Goal: Navigation & Orientation: Find specific page/section

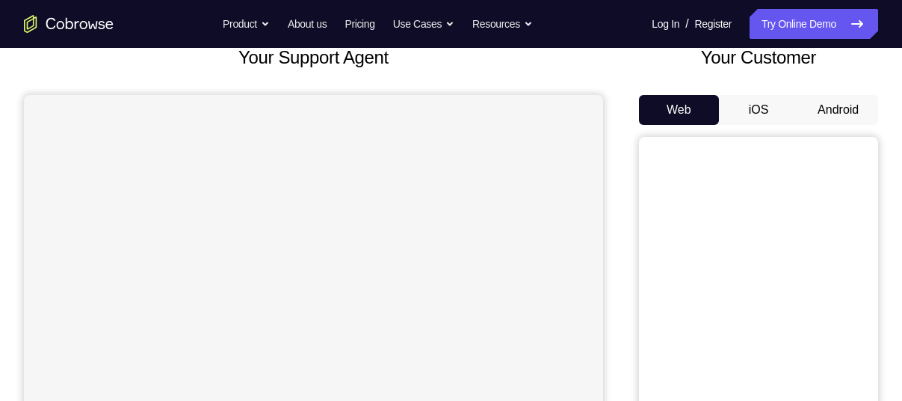
scroll to position [98, 0]
click at [835, 111] on button "Android" at bounding box center [838, 111] width 80 height 30
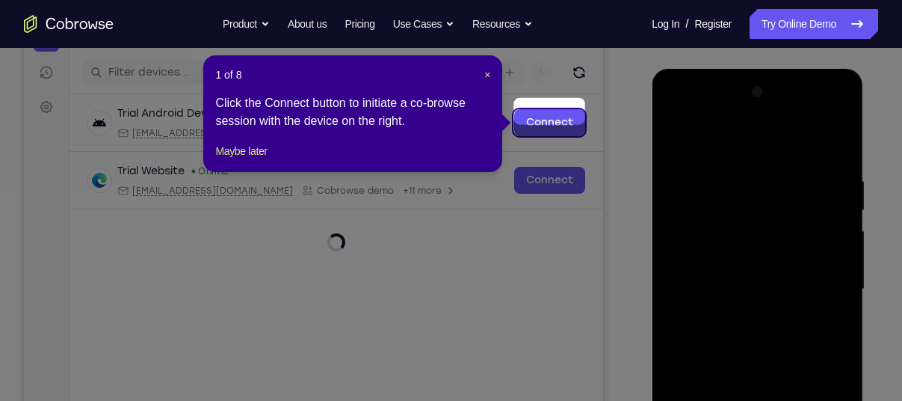
scroll to position [178, 0]
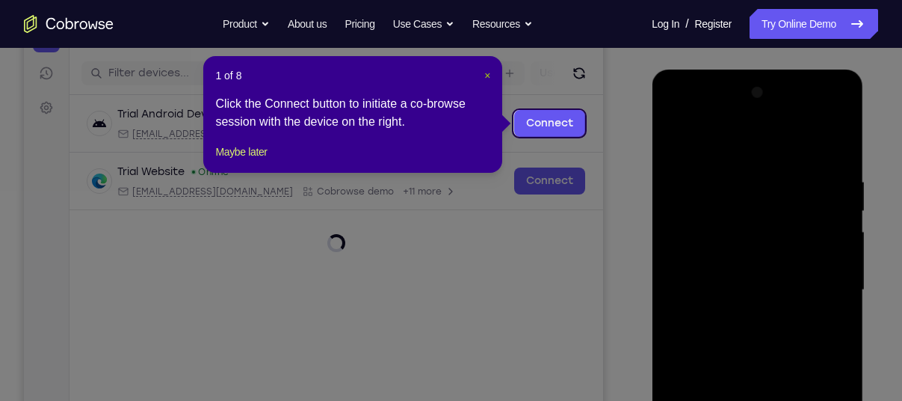
click at [487, 73] on span "×" at bounding box center [487, 76] width 6 height 12
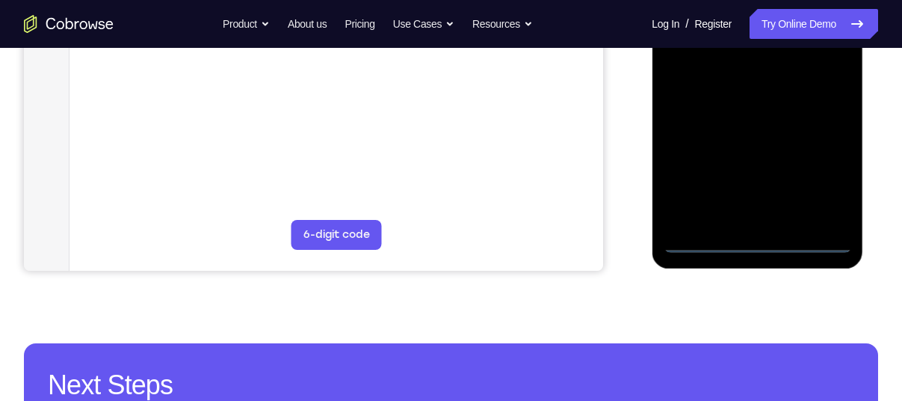
scroll to position [450, 0]
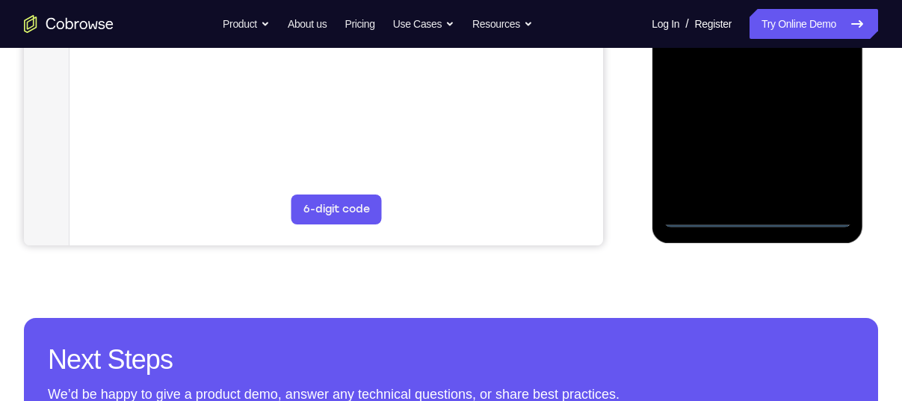
click at [759, 220] on div at bounding box center [757, 18] width 188 height 419
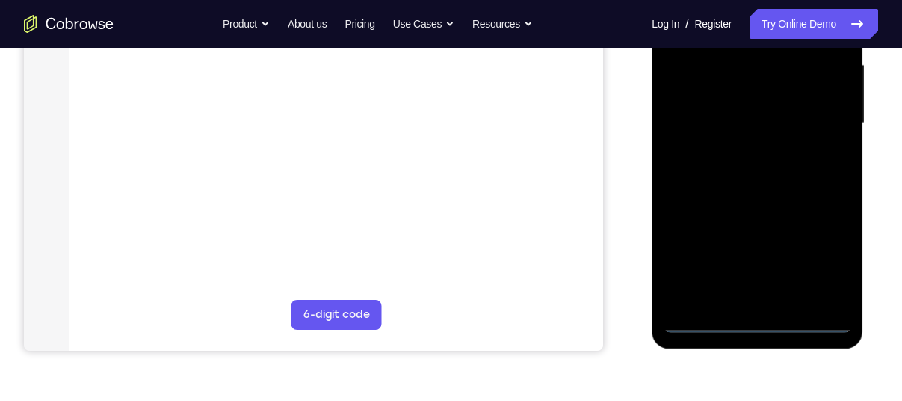
scroll to position [344, 0]
click at [825, 256] on div at bounding box center [757, 124] width 188 height 419
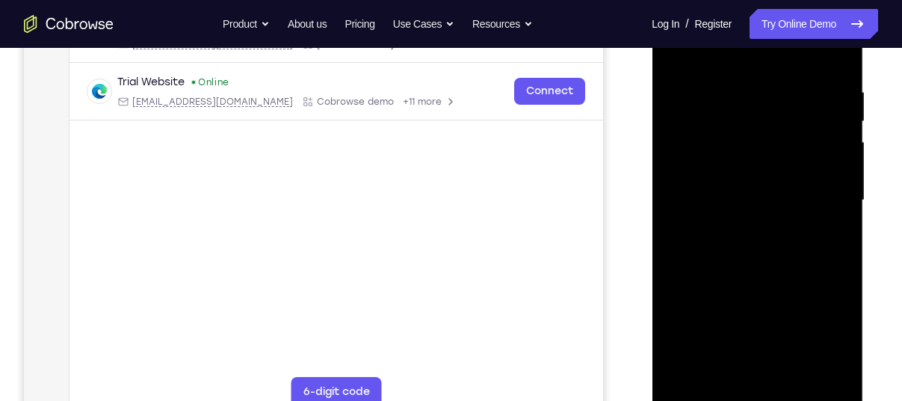
scroll to position [232, 0]
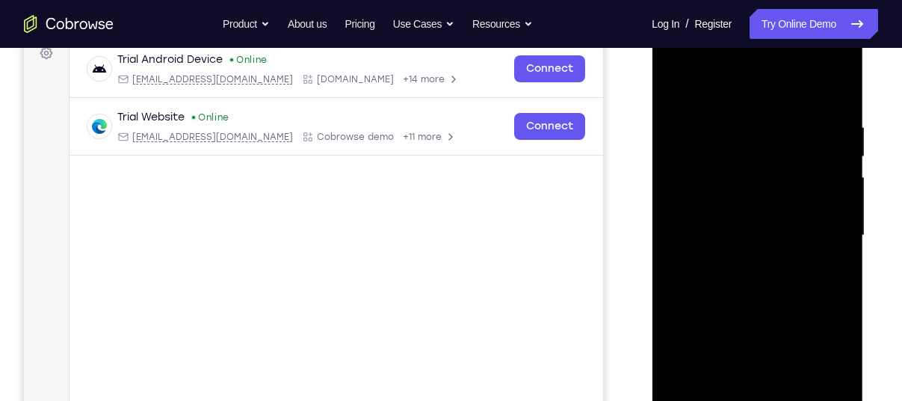
click at [774, 87] on div at bounding box center [757, 235] width 188 height 419
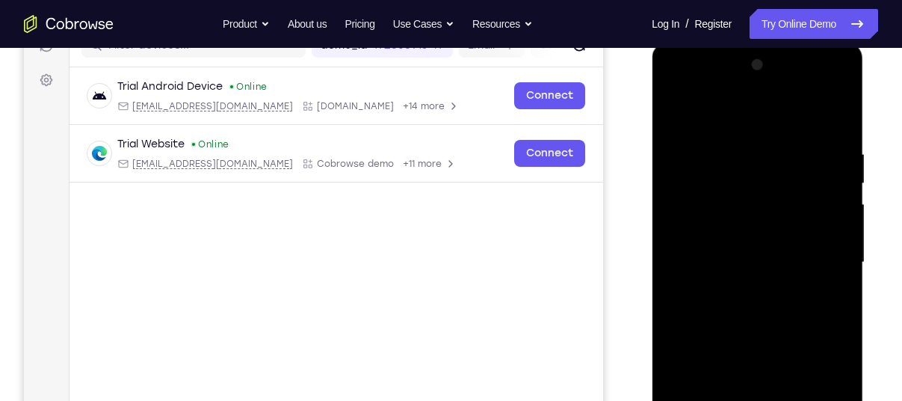
scroll to position [205, 0]
click at [817, 244] on div at bounding box center [757, 263] width 188 height 419
click at [741, 291] on div at bounding box center [757, 263] width 188 height 419
click at [753, 236] on div at bounding box center [757, 263] width 188 height 419
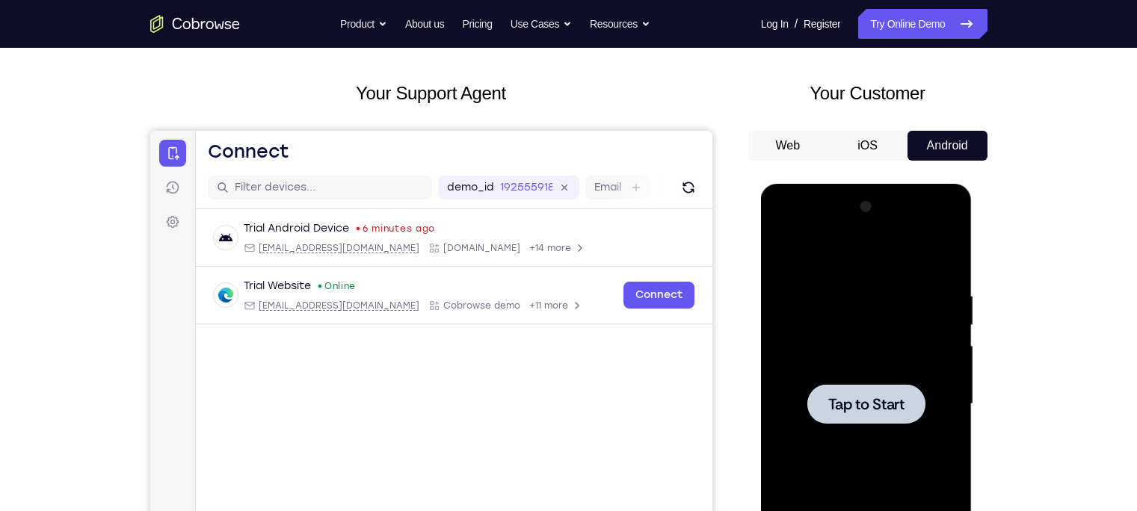
scroll to position [0, 0]
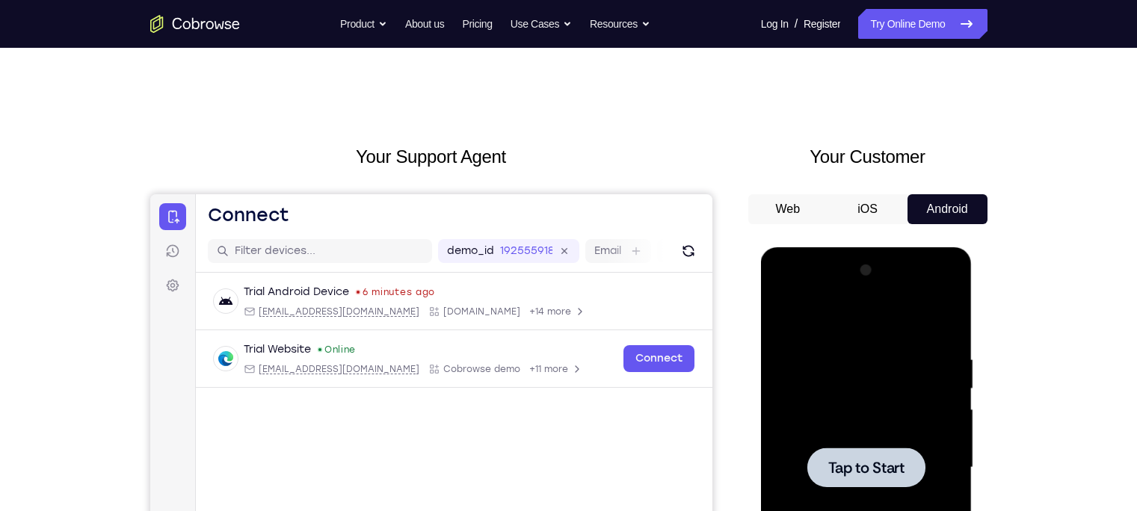
click at [170, 19] on icon "Go to the home page" at bounding box center [195, 24] width 90 height 18
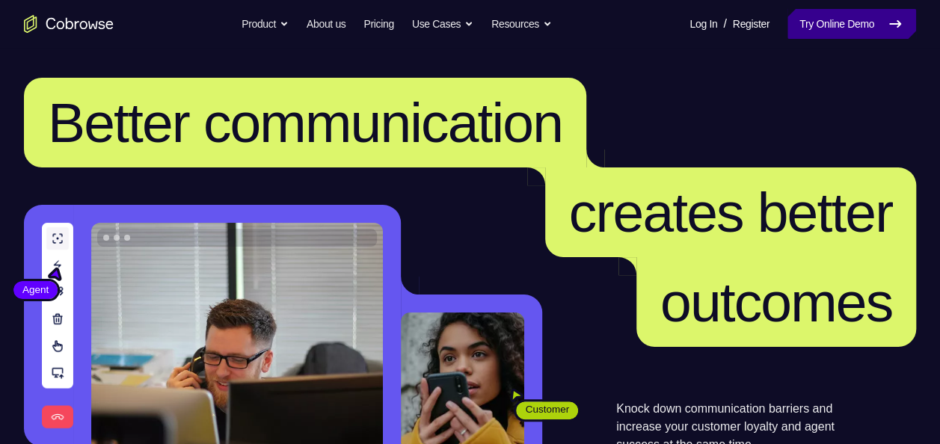
click at [862, 13] on link "Try Online Demo" at bounding box center [851, 24] width 129 height 30
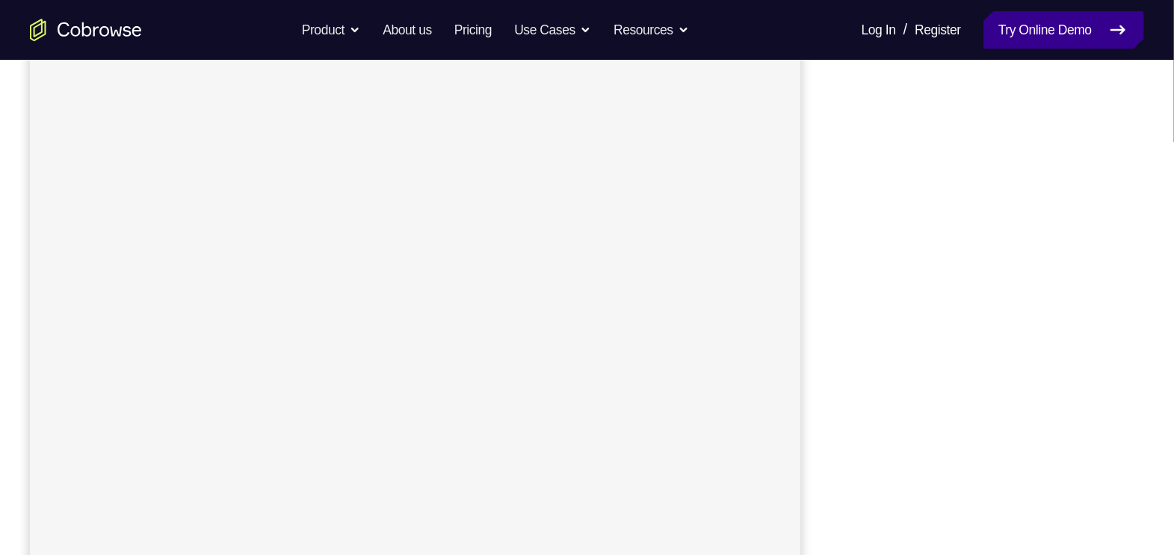
scroll to position [191, 0]
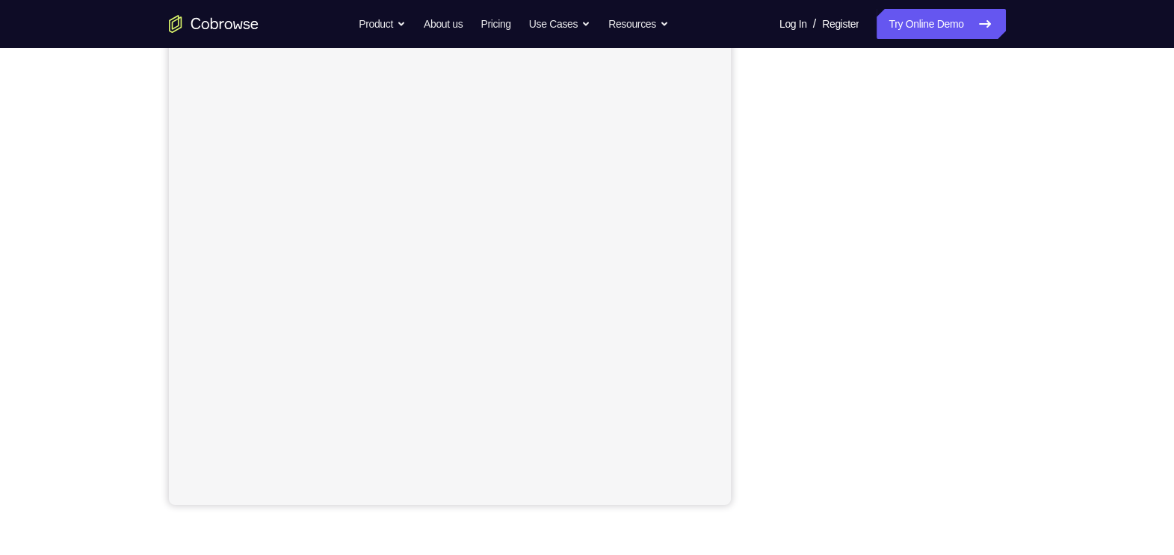
drag, startPoint x: 901, startPoint y: 21, endPoint x: 771, endPoint y: 187, distance: 211.3
click at [771, 187] on div at bounding box center [886, 276] width 239 height 460
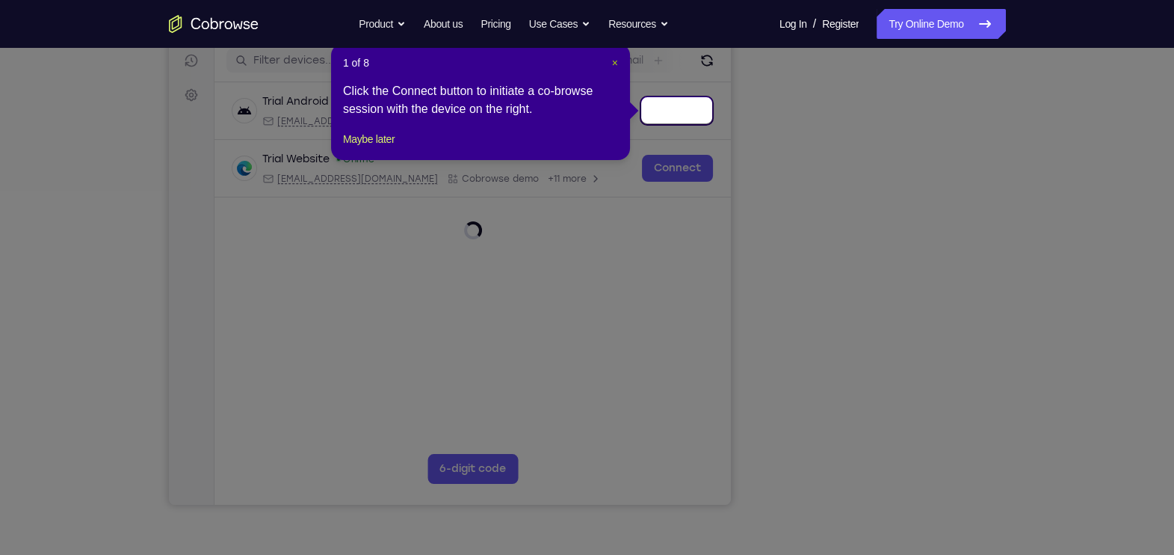
click at [612, 57] on span "×" at bounding box center [615, 63] width 6 height 12
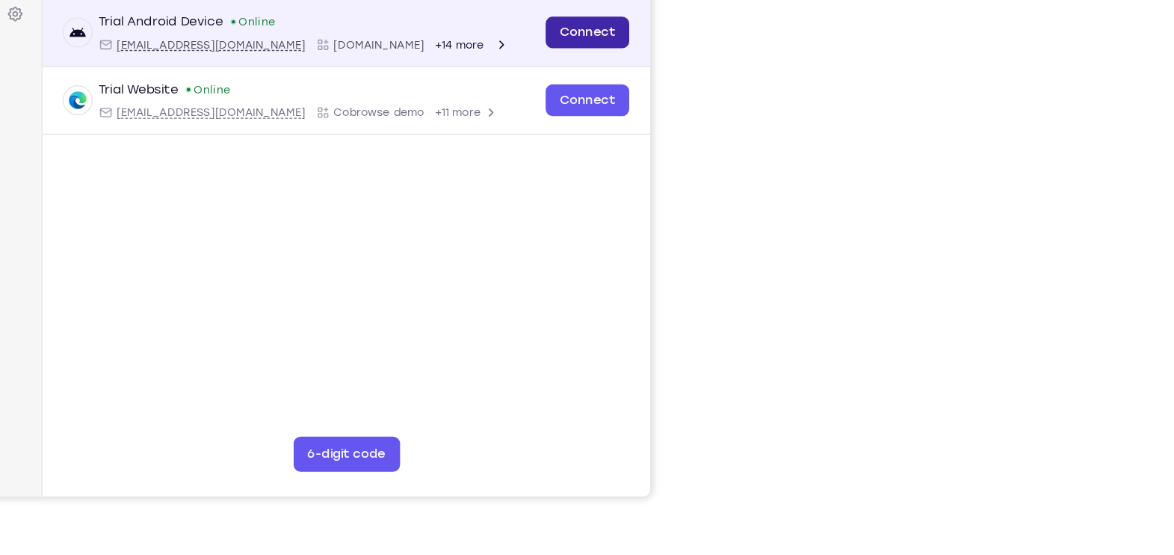
scroll to position [190, 0]
